Goal: Use online tool/utility: Use online tool/utility

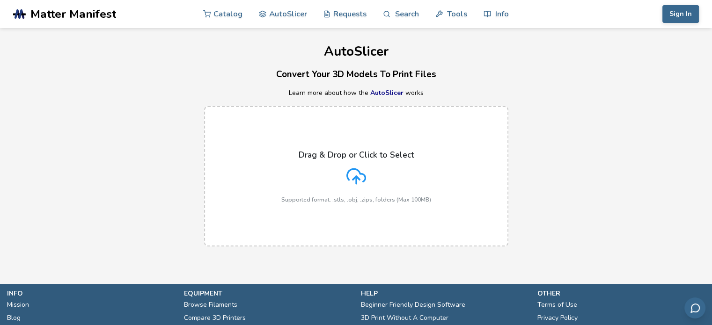
click at [365, 175] on icon at bounding box center [356, 177] width 20 height 20
click at [0, 0] on input "Drag & Drop or Click to Select Supported format: .stls, .obj, .zips, folders (M…" at bounding box center [0, 0] width 0 height 0
click at [371, 154] on p "Drag & Drop or Click to Select" at bounding box center [356, 154] width 115 height 9
click at [0, 0] on input "Drag & Drop or Click to Select Supported format: .stls, .obj, .zips, folders (M…" at bounding box center [0, 0] width 0 height 0
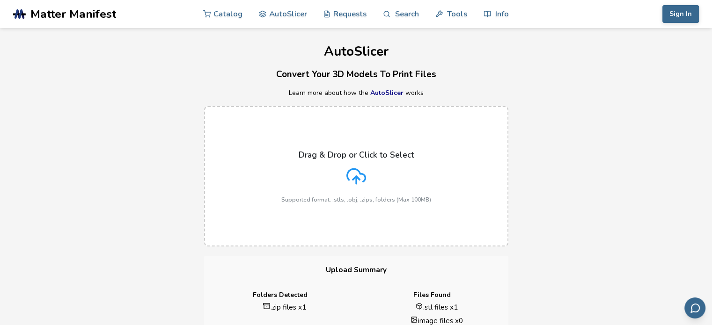
click at [356, 179] on line at bounding box center [356, 179] width 0 height 7
click at [0, 0] on input "Drag & Drop or Click to Select Supported format: .stls, .obj, .zips, folders (M…" at bounding box center [0, 0] width 0 height 0
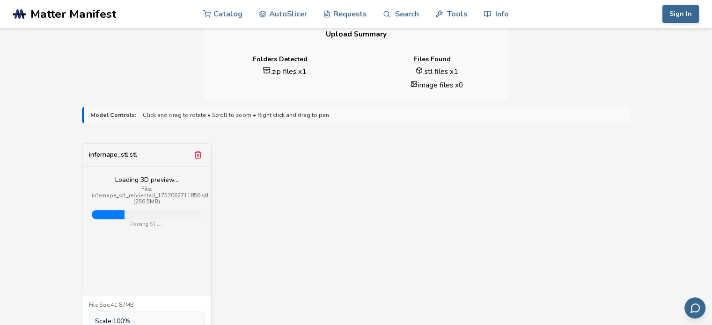
scroll to position [234, 0]
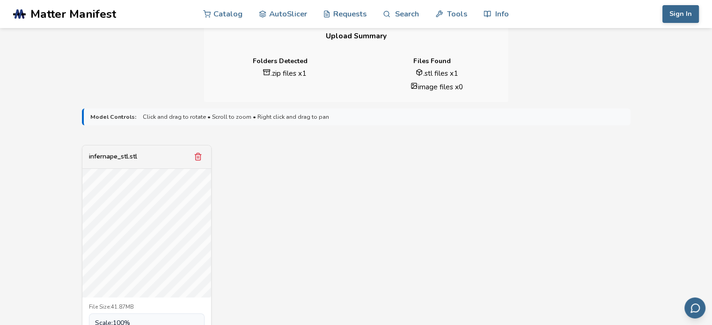
drag, startPoint x: 322, startPoint y: 231, endPoint x: 304, endPoint y: 226, distance: 18.4
click at [304, 226] on div "infernape_stl.stl File Size: 41.87MB Scale: 100 % Slicing Options: Find Best Ro…" at bounding box center [356, 269] width 548 height 249
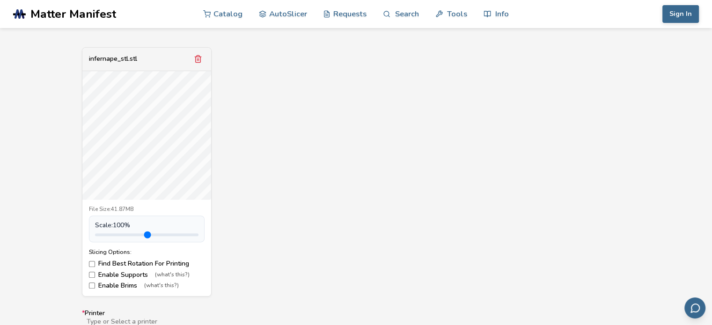
scroll to position [328, 0]
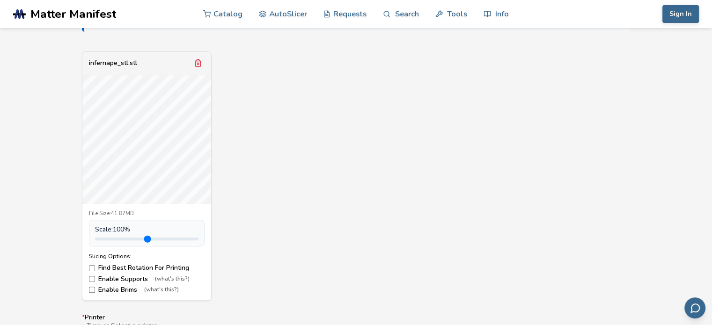
drag, startPoint x: 334, startPoint y: 244, endPoint x: 331, endPoint y: 223, distance: 21.2
click at [331, 223] on div "infernape_stl.stl File Size: 41.87MB Scale: 100 % Slicing Options: Find Best Ro…" at bounding box center [356, 175] width 548 height 249
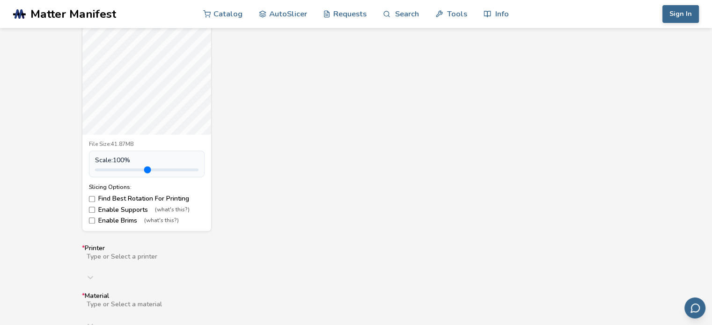
scroll to position [421, 0]
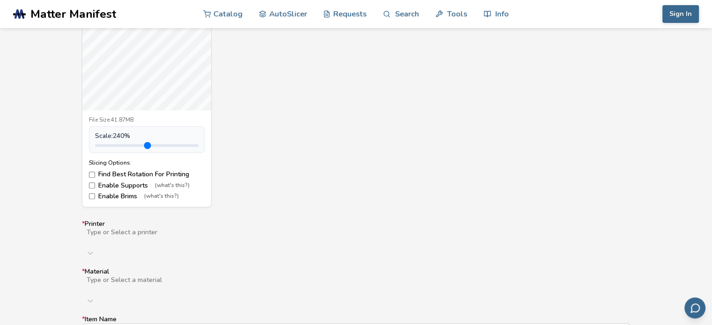
drag, startPoint x: 117, startPoint y: 146, endPoint x: 142, endPoint y: 148, distance: 24.9
click at [142, 147] on input "range" at bounding box center [146, 145] width 103 height 3
drag, startPoint x: 325, startPoint y: 81, endPoint x: 322, endPoint y: 121, distance: 39.4
click at [326, 123] on div "infernape_stl.stl File Size: 41.87MB Scale: 240 % Slicing Options: Find Best Ro…" at bounding box center [356, 82] width 548 height 249
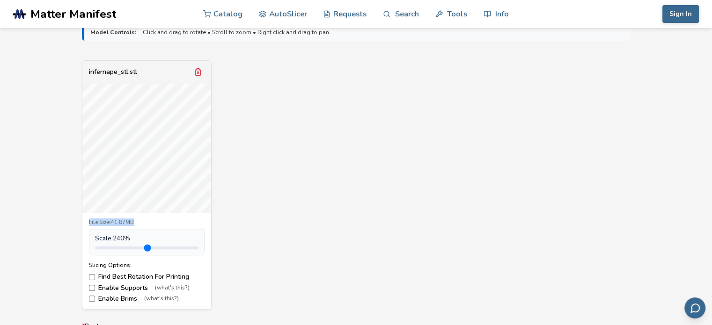
scroll to position [328, 0]
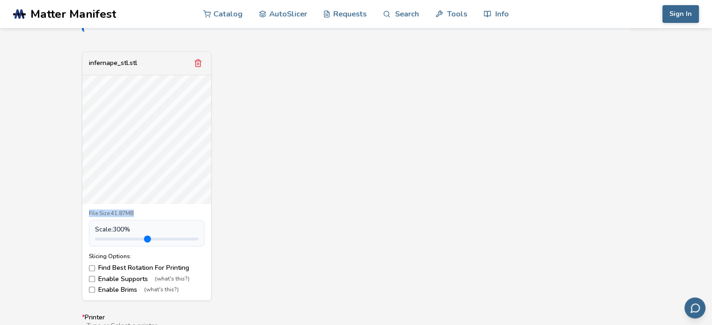
drag, startPoint x: 144, startPoint y: 237, endPoint x: 154, endPoint y: 239, distance: 10.5
type input "*"
click at [154, 239] on input "range" at bounding box center [146, 239] width 103 height 3
click at [246, 178] on div "infernape_stl.stl File Size: 41.87MB Scale: 300 % Slicing Options: Find Best Ro…" at bounding box center [356, 175] width 548 height 249
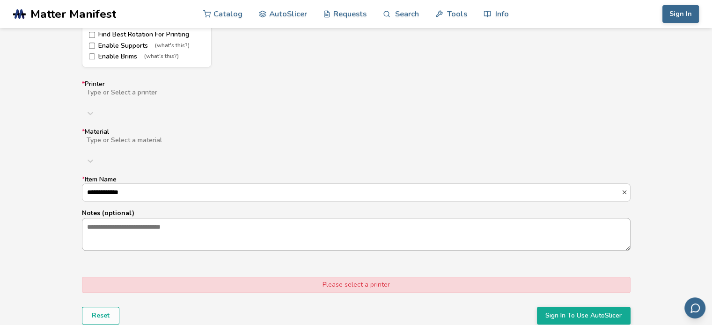
scroll to position [561, 0]
click at [191, 101] on div "Type or Select a printer" at bounding box center [356, 96] width 548 height 17
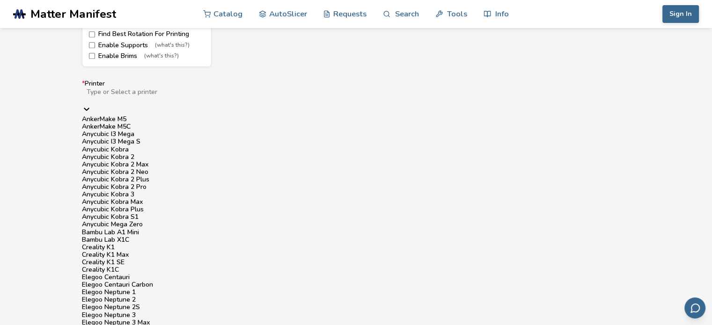
scroll to position [0, 0]
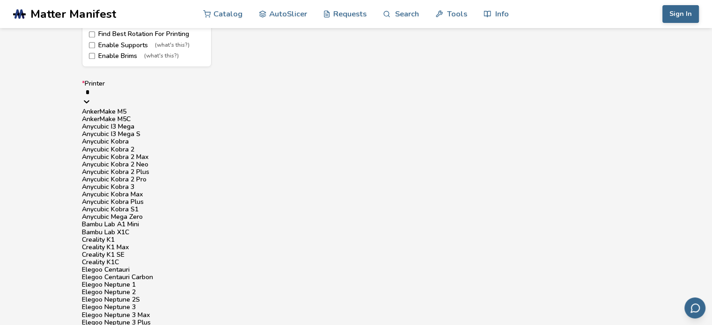
type input "**"
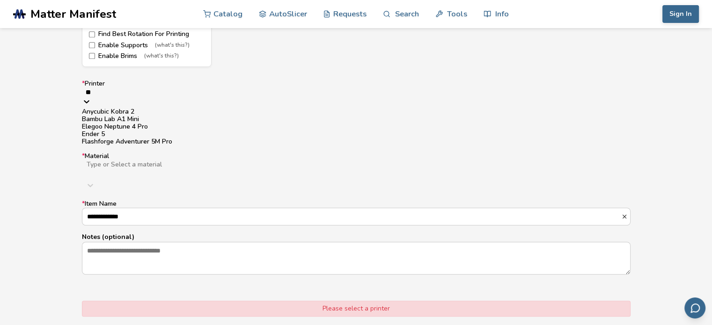
click at [151, 123] on div "Bambu Lab A1 Mini" at bounding box center [356, 119] width 548 height 7
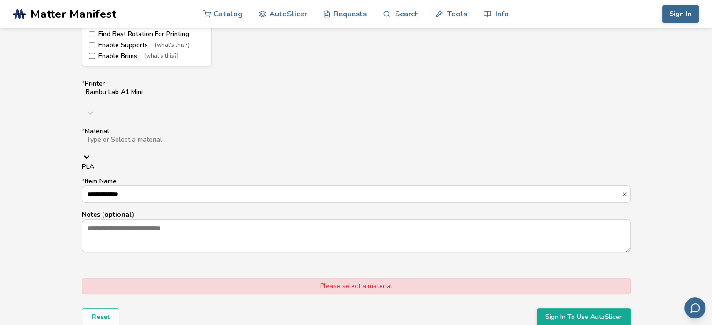
click at [147, 144] on div at bounding box center [234, 147] width 297 height 7
click at [101, 163] on div "PLA" at bounding box center [356, 166] width 548 height 7
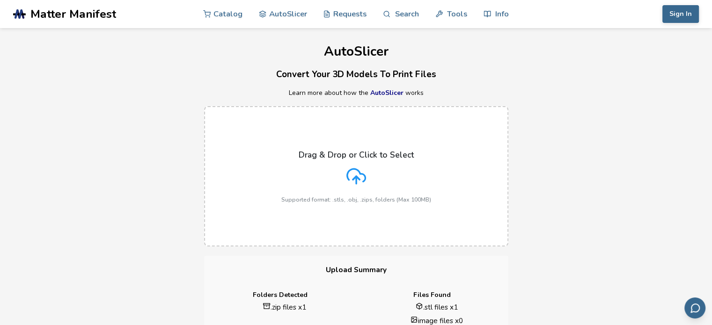
scroll to position [468, 0]
